Goal: Transaction & Acquisition: Book appointment/travel/reservation

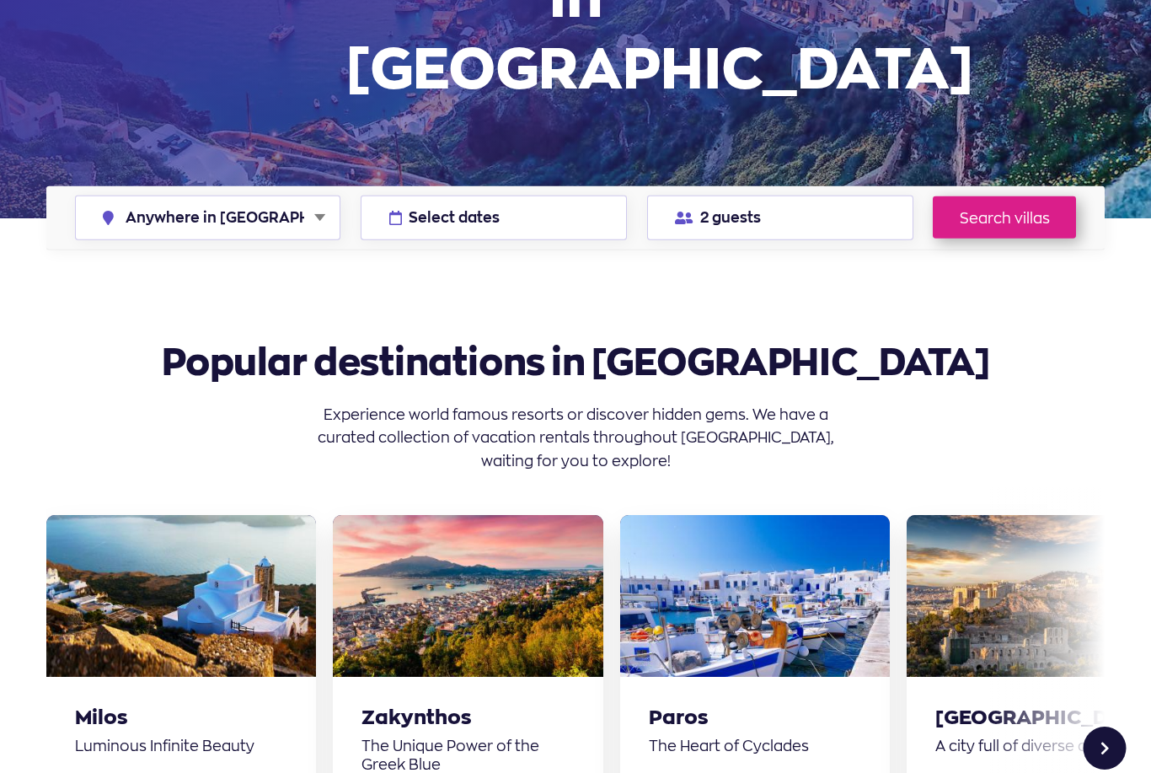
scroll to position [294, 0]
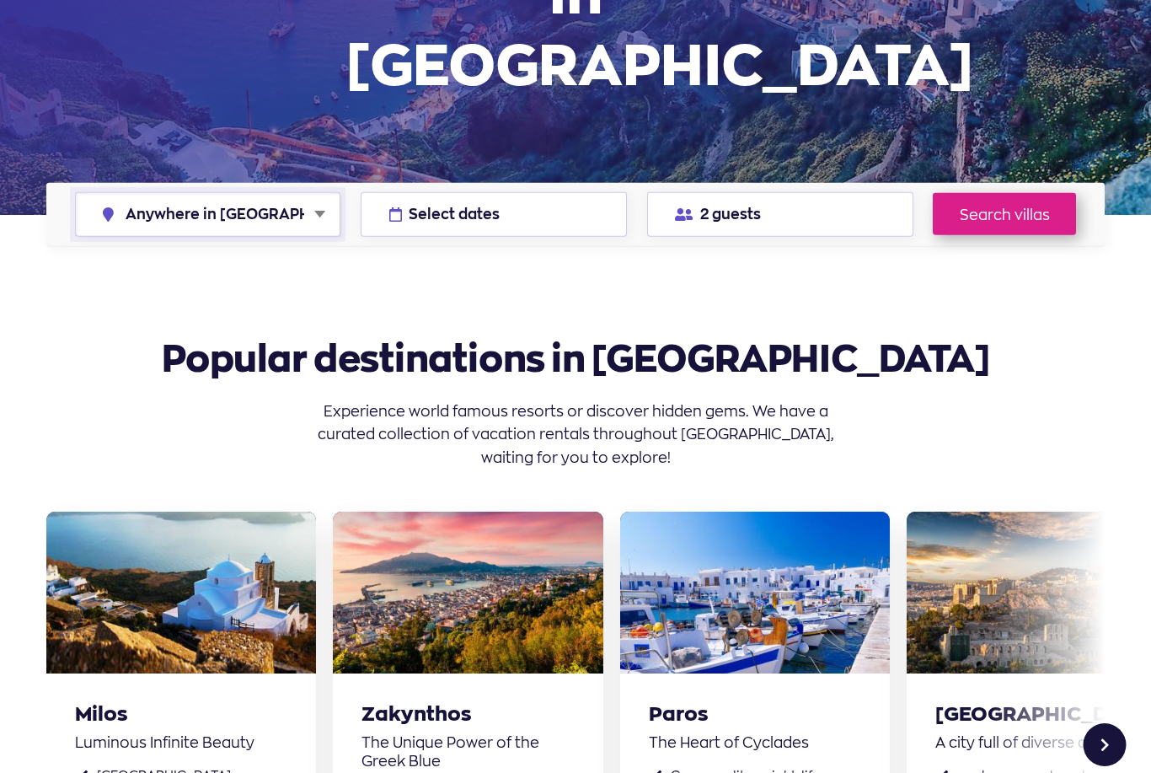
click at [195, 193] on select "Anywhere in Greece Athens Chalkidiki Corfu Crete Kefalonia Milos Mykonos Naxos …" at bounding box center [208, 214] width 265 height 43
select select "crete"
click at [556, 192] on button "Select dates" at bounding box center [494, 214] width 266 height 45
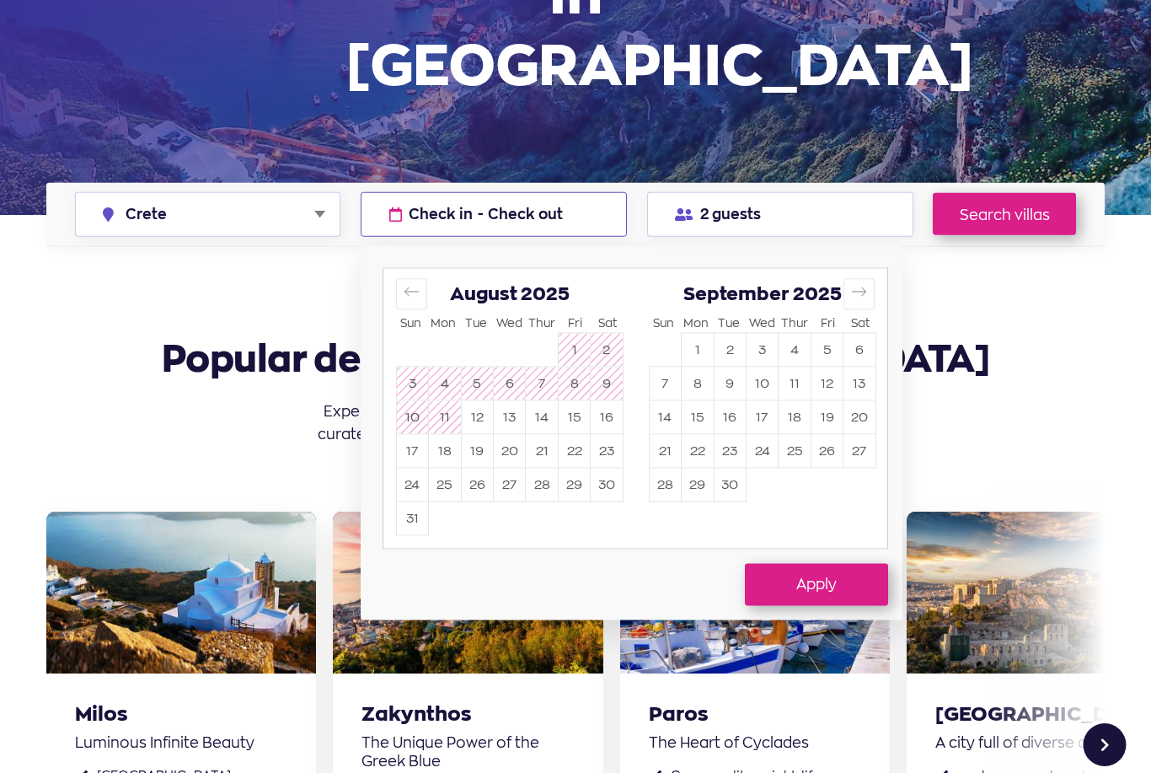
click at [723, 333] on button "2" at bounding box center [729, 349] width 31 height 33
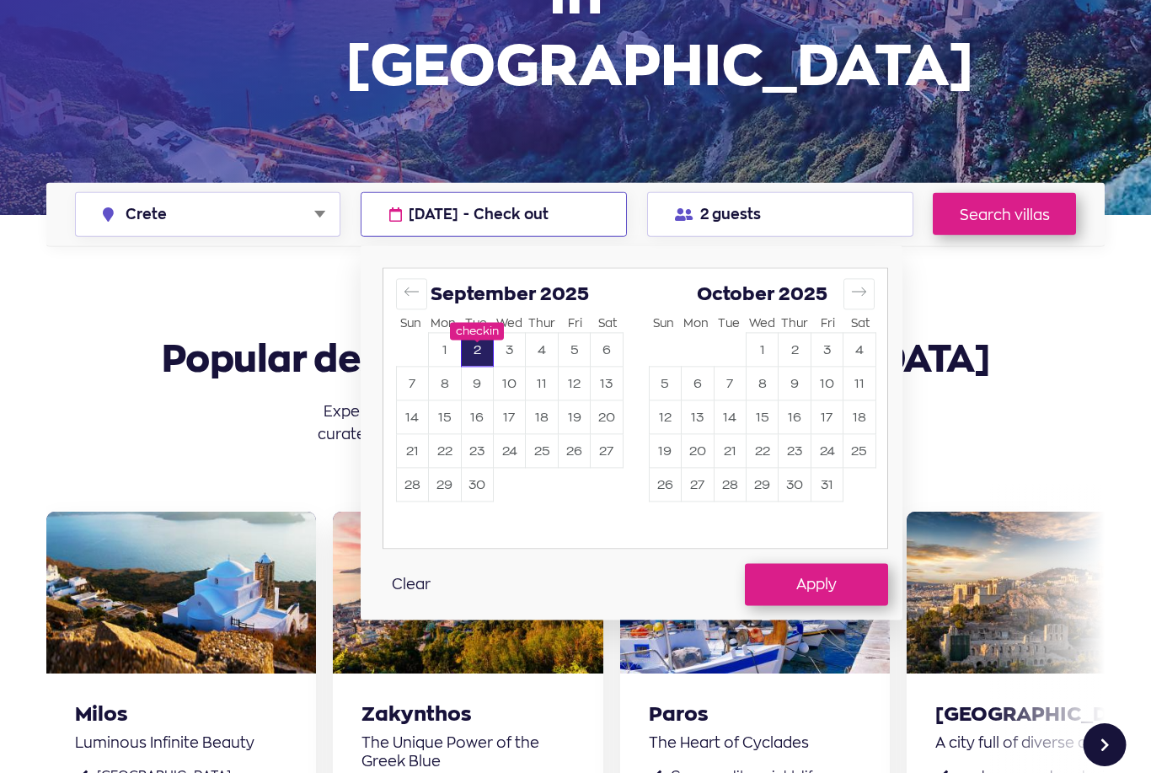
click at [575, 367] on button "12" at bounding box center [574, 383] width 31 height 33
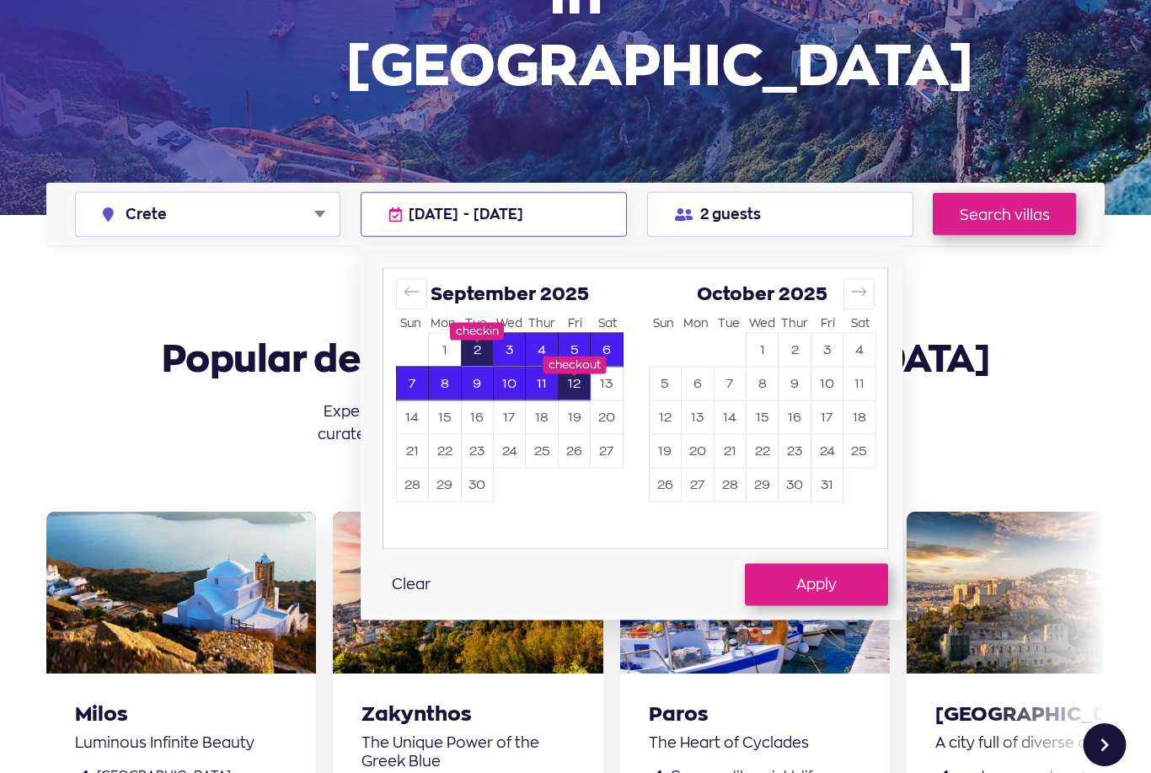
click at [832, 563] on button "Apply" at bounding box center [816, 584] width 143 height 42
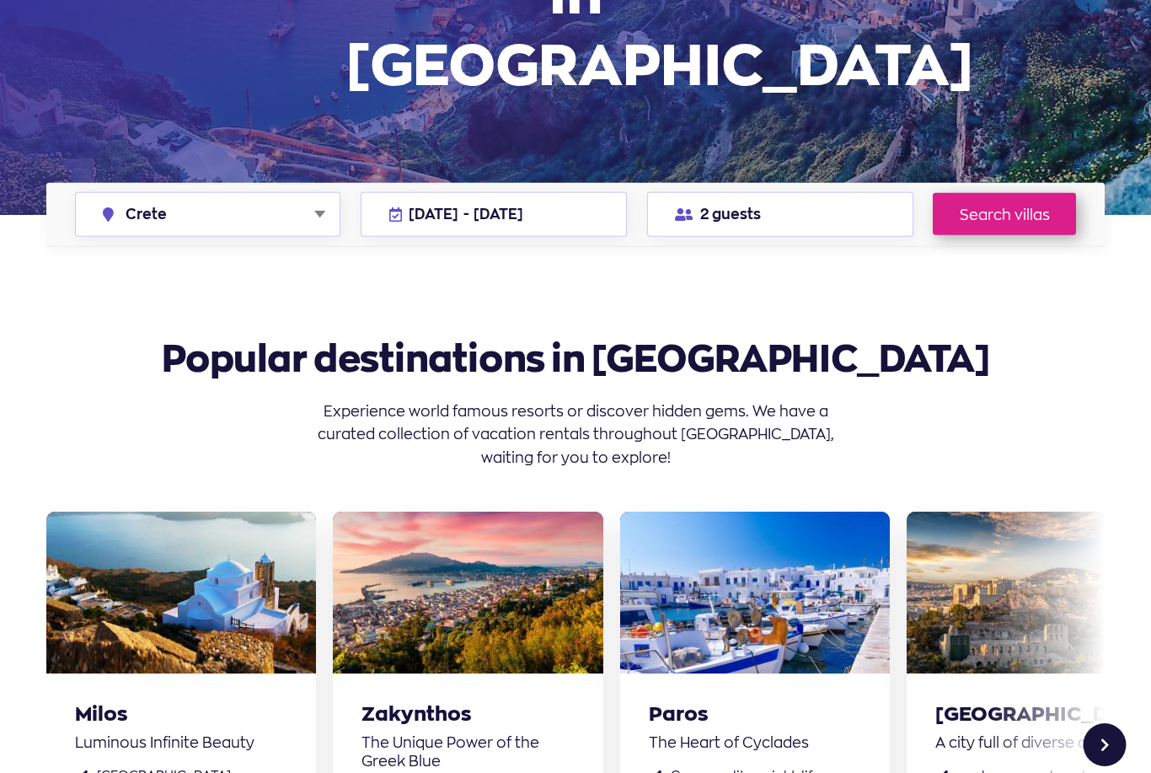
click at [1041, 193] on link "Search villas" at bounding box center [1004, 214] width 143 height 42
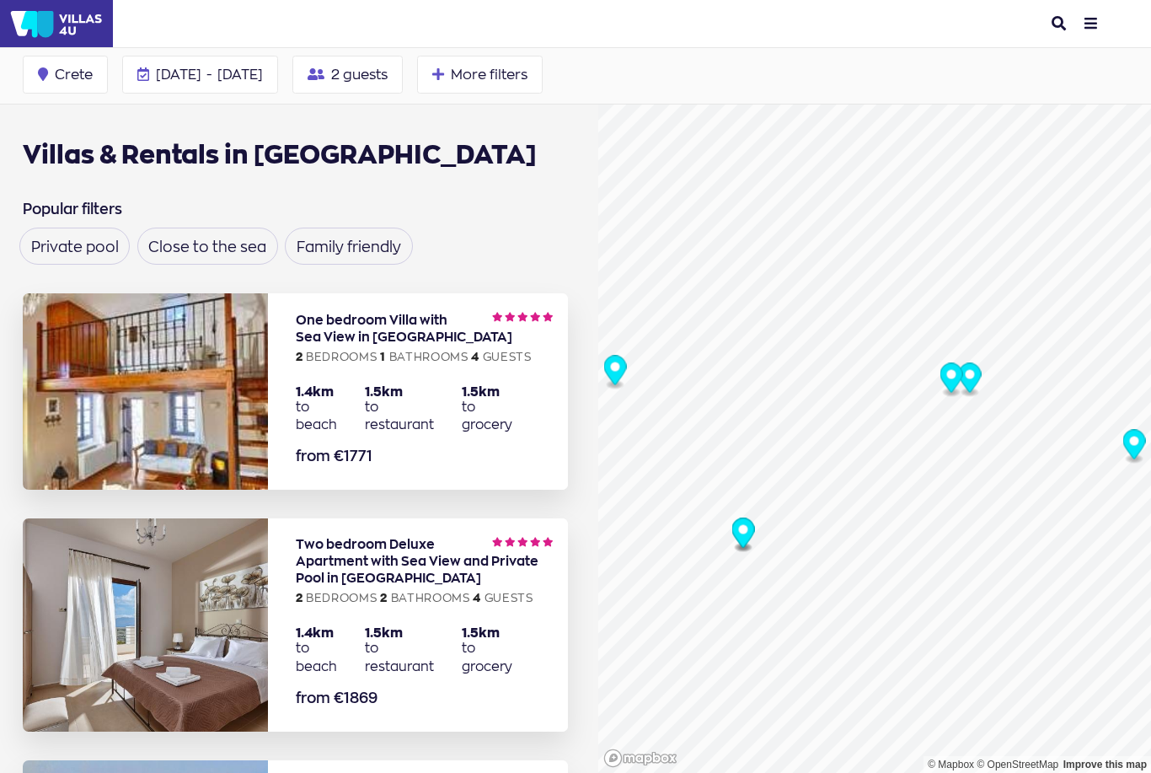
click at [388, 67] on span "2 guests" at bounding box center [359, 73] width 56 height 13
type input "2"
type input "0"
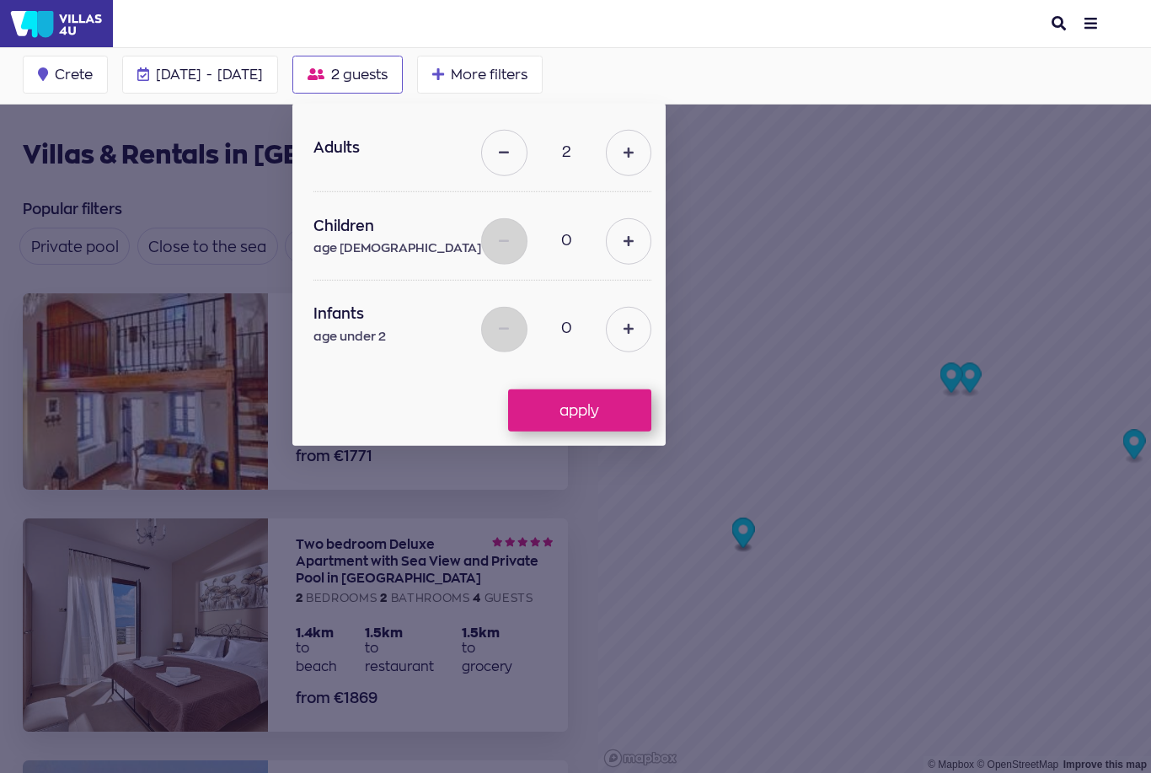
click at [651, 153] on button at bounding box center [628, 152] width 45 height 45
type input "3"
click at [651, 322] on button at bounding box center [628, 329] width 45 height 45
type input "1"
click at [651, 220] on button at bounding box center [628, 240] width 45 height 45
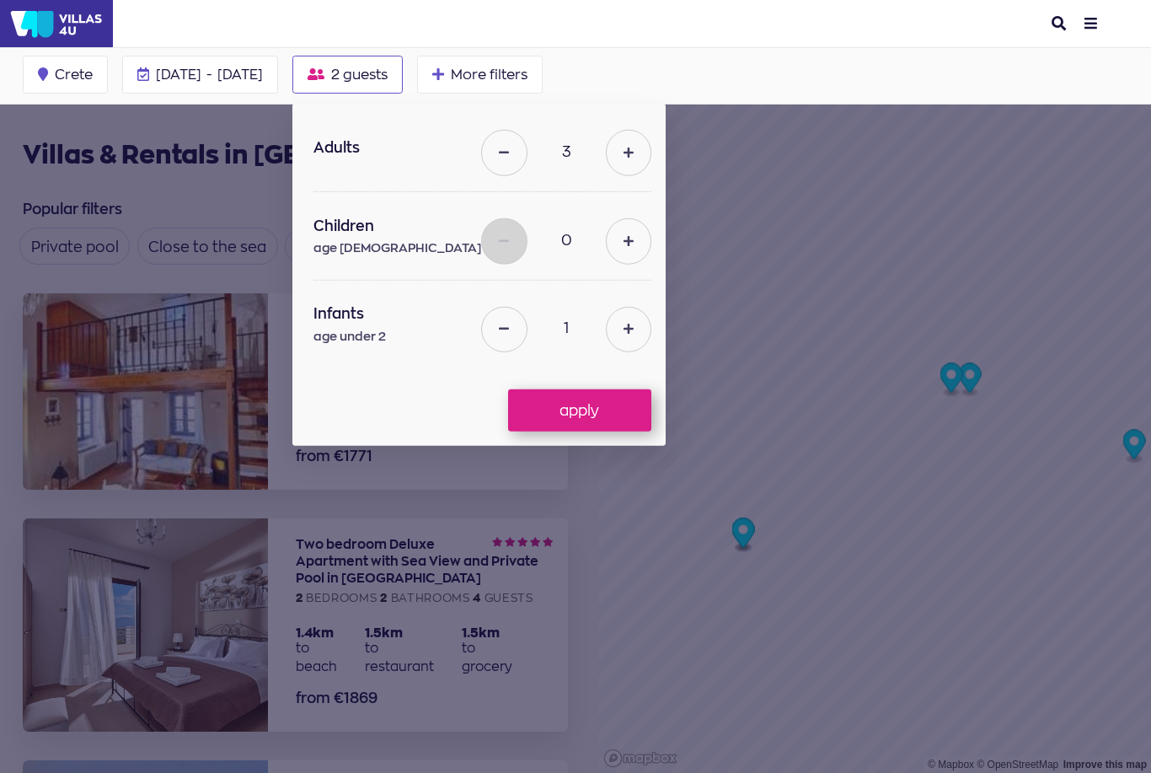
type input "1"
click at [651, 406] on button "apply" at bounding box center [579, 410] width 143 height 42
